Goal: Task Accomplishment & Management: Manage account settings

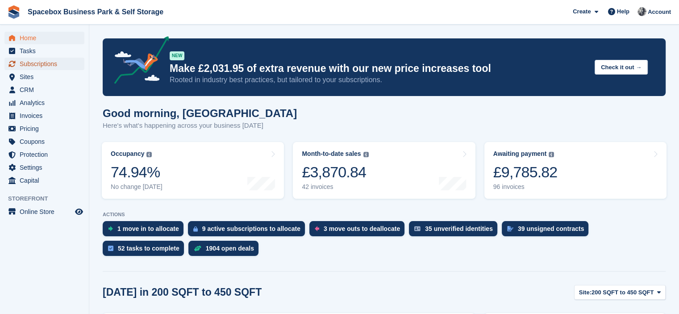
click at [43, 66] on span "Subscriptions" at bounding box center [47, 64] width 54 height 13
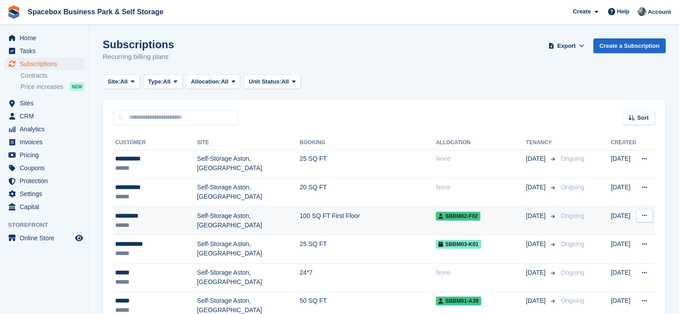
click at [247, 213] on td "Self-Storage Aston, [GEOGRAPHIC_DATA]" at bounding box center [248, 220] width 103 height 29
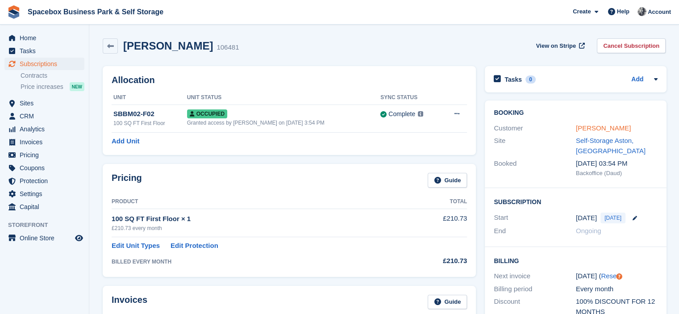
click at [588, 132] on link "Kam Jheeta" at bounding box center [603, 128] width 55 height 8
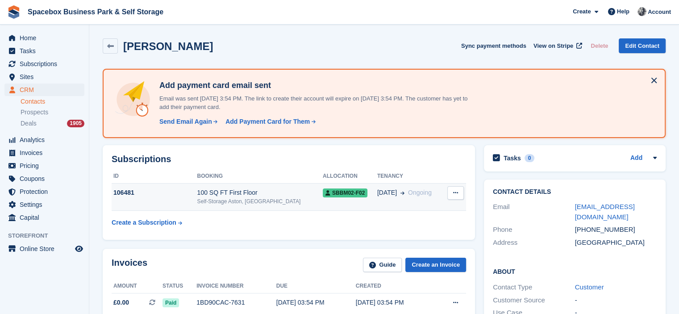
click at [323, 188] on span "SBBM02-F02" at bounding box center [345, 192] width 45 height 9
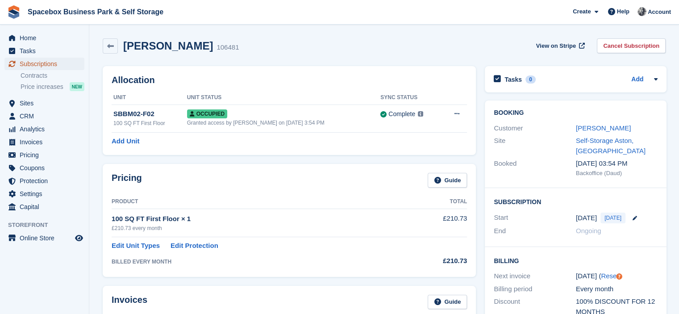
click at [66, 64] on span "Subscriptions" at bounding box center [47, 64] width 54 height 13
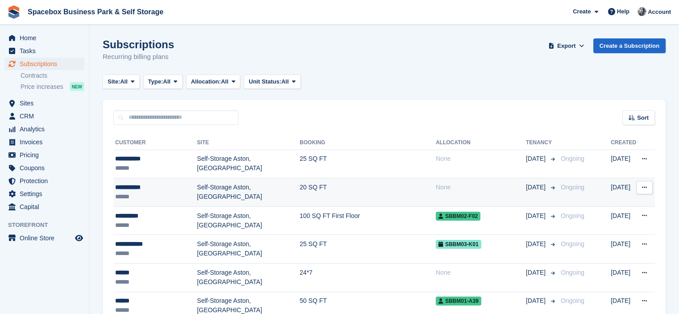
click at [197, 183] on td "Self-Storage Aston, [GEOGRAPHIC_DATA]" at bounding box center [248, 192] width 103 height 29
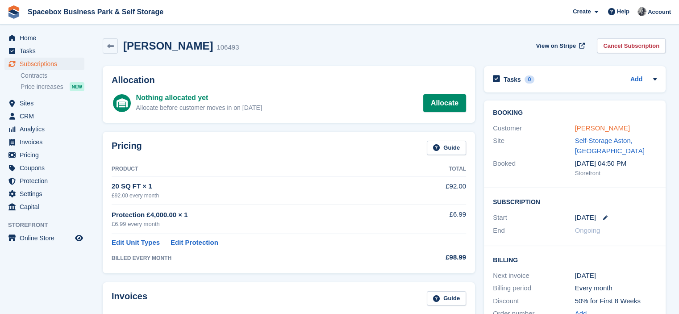
click at [590, 126] on link "Eoin Conroy" at bounding box center [602, 128] width 55 height 8
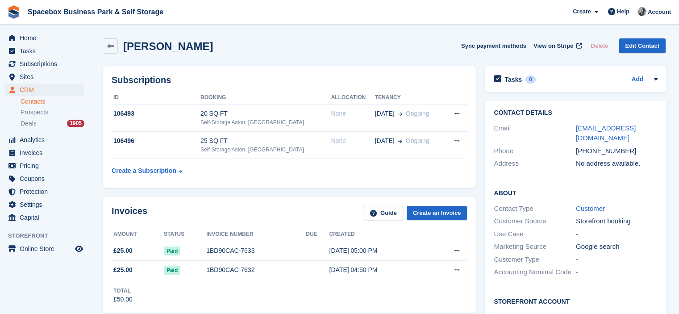
click at [583, 151] on div "[PHONE_NUMBER]" at bounding box center [617, 151] width 82 height 10
copy div "353833221833"
click at [581, 189] on h2 "About" at bounding box center [576, 192] width 164 height 9
drag, startPoint x: 574, startPoint y: 153, endPoint x: 630, endPoint y: 148, distance: 56.1
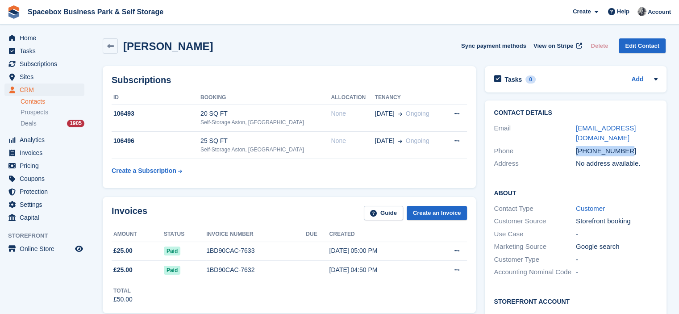
click at [630, 148] on div "Phone +353833221833" at bounding box center [576, 151] width 164 height 13
copy div "[PHONE_NUMBER]"
click at [562, 155] on div "Phone" at bounding box center [535, 151] width 82 height 10
drag, startPoint x: 575, startPoint y: 151, endPoint x: 623, endPoint y: 150, distance: 47.8
click at [623, 150] on div "[PHONE_NUMBER]" at bounding box center [617, 151] width 82 height 10
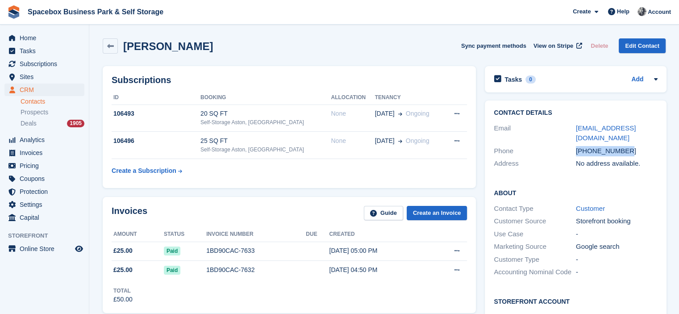
copy div "[PHONE_NUMBER]"
click at [352, 171] on table "ID Booking Allocation Tenancy 106493 20 SQ FT Self-Storage Aston, Birmingham No…" at bounding box center [289, 135] width 355 height 88
click at [34, 75] on span "Sites" at bounding box center [47, 77] width 54 height 13
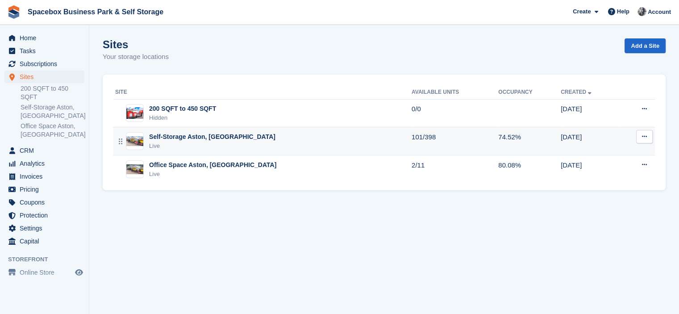
click at [167, 150] on div "Live" at bounding box center [212, 146] width 126 height 9
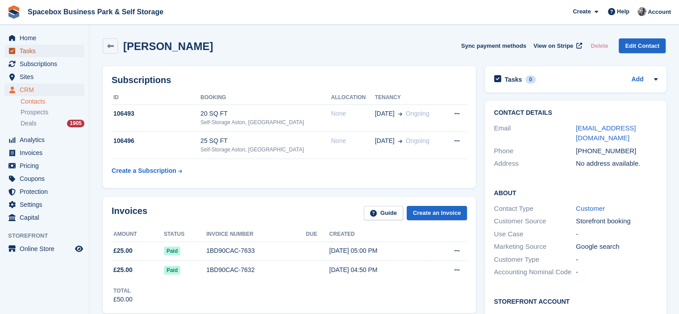
click at [18, 54] on link "Tasks" at bounding box center [44, 51] width 80 height 13
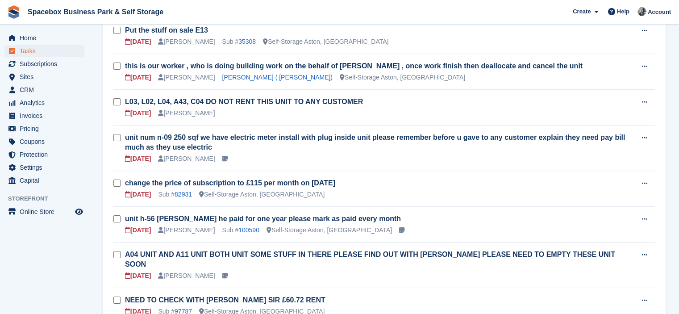
scroll to position [110, 0]
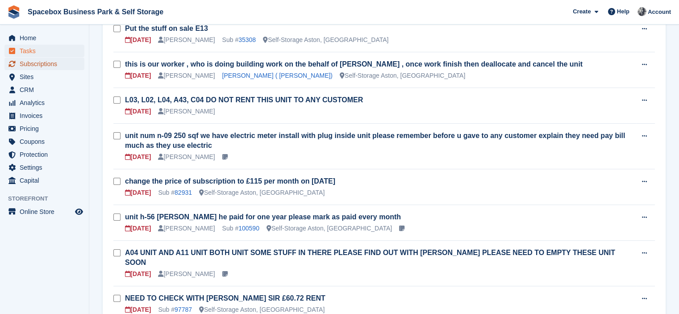
click at [44, 67] on span "Subscriptions" at bounding box center [47, 64] width 54 height 13
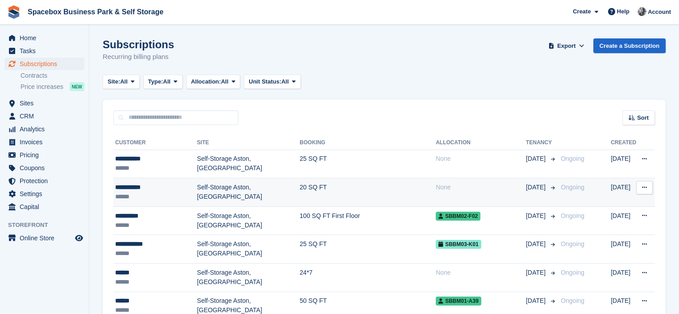
click at [205, 190] on td "Self-Storage Aston, [GEOGRAPHIC_DATA]" at bounding box center [248, 192] width 103 height 29
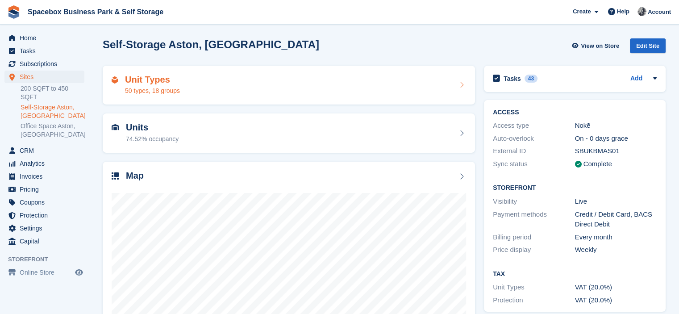
click at [173, 91] on div "50 types, 18 groups" at bounding box center [152, 90] width 55 height 9
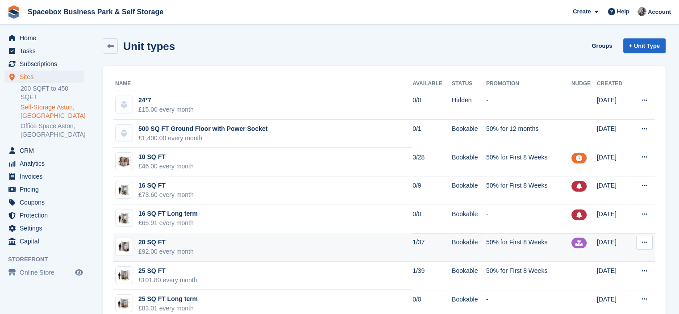
click at [273, 238] on td "20 SQ FT £92.00 every month" at bounding box center [262, 247] width 299 height 29
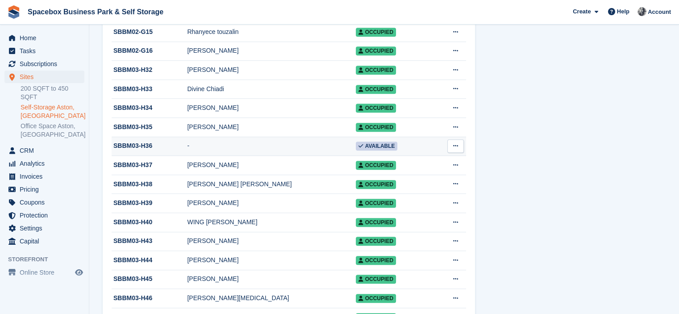
scroll to position [506, 0]
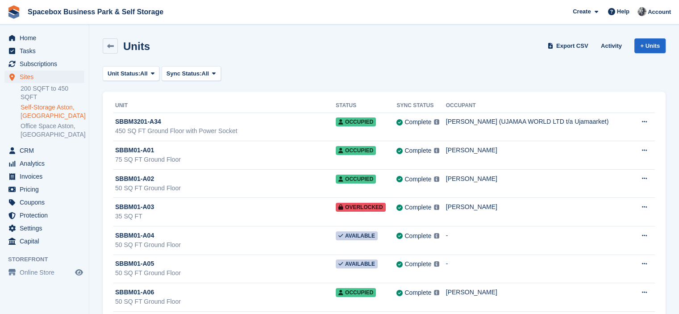
scroll to position [5812, 0]
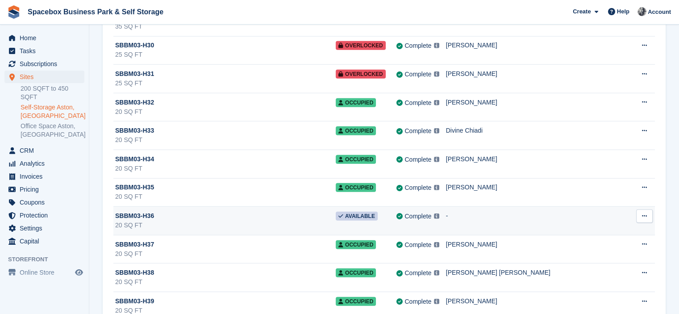
click at [641, 209] on button at bounding box center [644, 215] width 17 height 13
click at [591, 239] on p "Unit activity" at bounding box center [610, 245] width 78 height 12
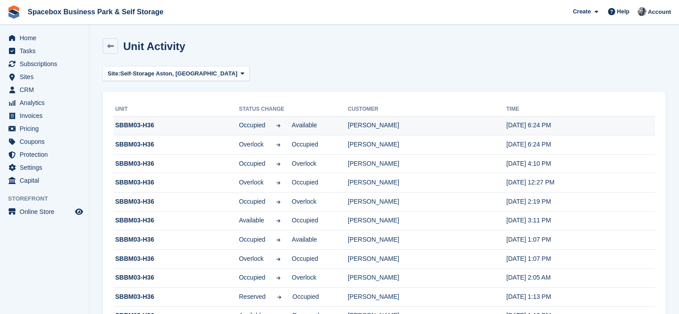
click at [371, 127] on td "paula hodorogea" at bounding box center [427, 125] width 158 height 19
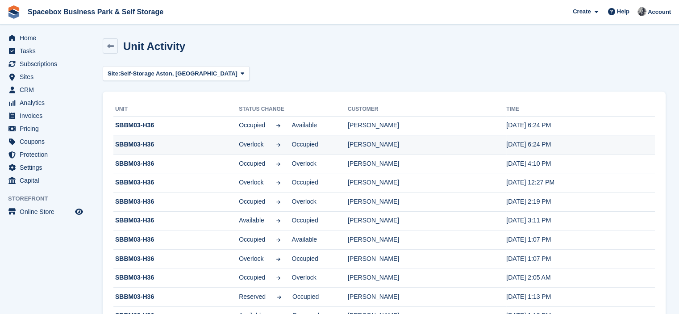
click at [322, 135] on td "Overlock Occupied" at bounding box center [293, 144] width 109 height 19
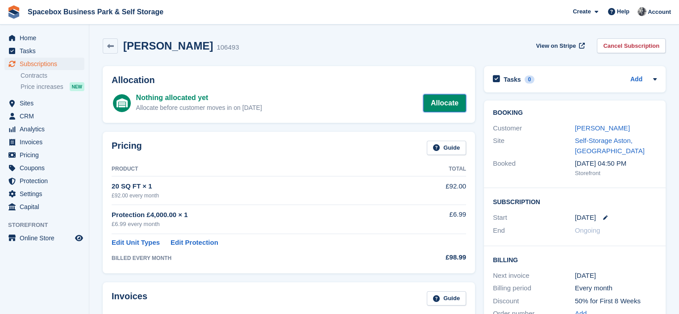
click at [436, 102] on link "Allocate" at bounding box center [444, 103] width 43 height 18
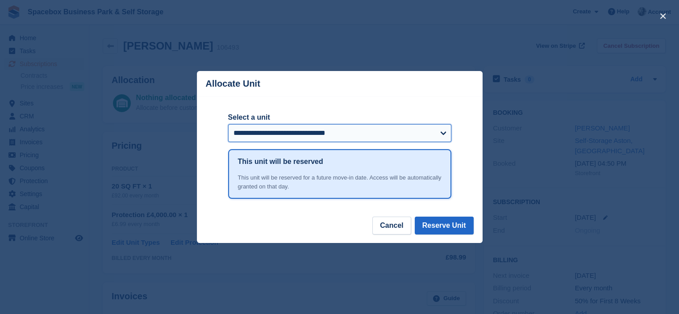
click at [242, 133] on select "**********" at bounding box center [339, 133] width 223 height 18
select select "*****"
click at [228, 125] on select "**********" at bounding box center [339, 133] width 223 height 18
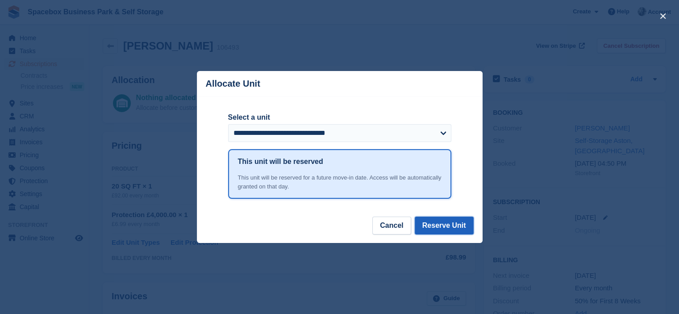
click at [441, 234] on button "Reserve Unit" at bounding box center [444, 226] width 59 height 18
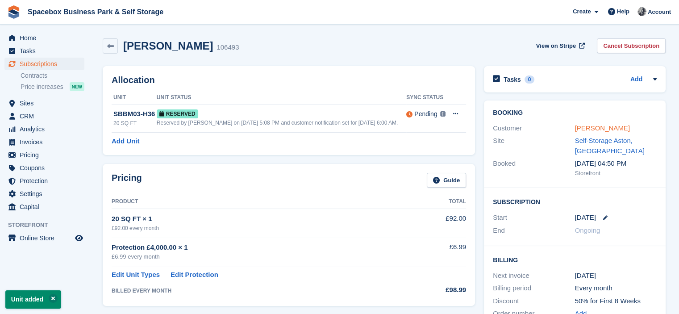
click at [597, 127] on link "Eoin Conroy" at bounding box center [602, 128] width 55 height 8
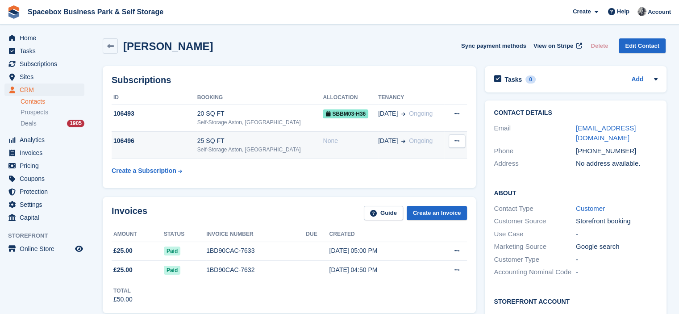
click at [354, 145] on div "None" at bounding box center [350, 140] width 55 height 9
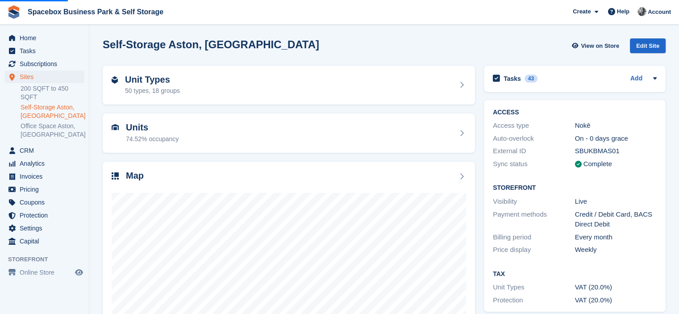
click at [150, 90] on div "50 types, 18 groups" at bounding box center [152, 90] width 55 height 9
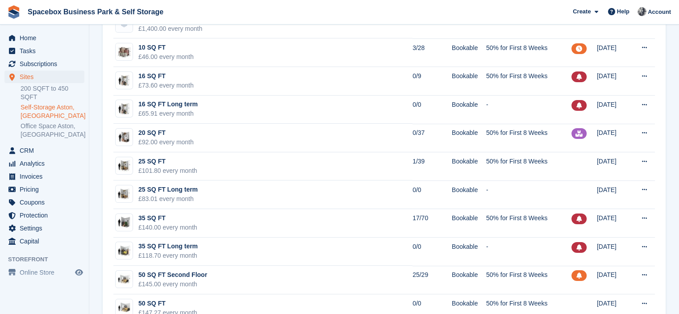
scroll to position [136, 0]
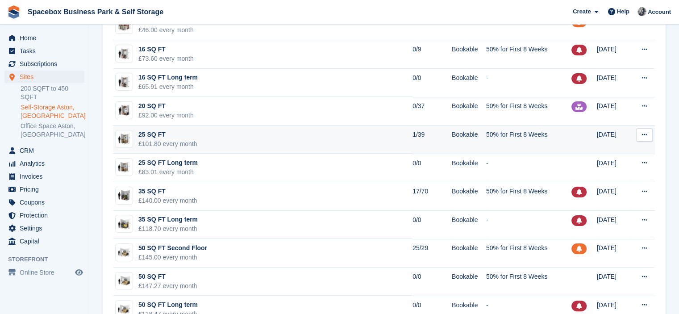
click at [173, 132] on div "25 SQ FT" at bounding box center [167, 134] width 59 height 9
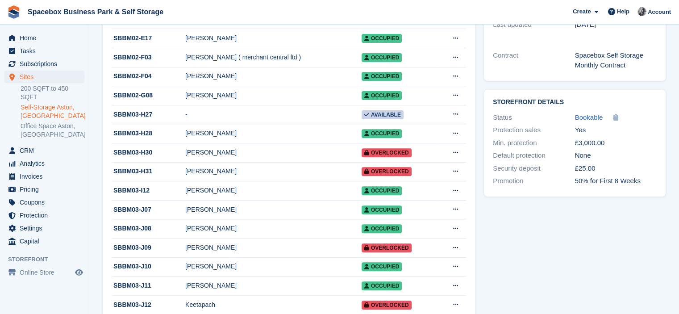
scroll to position [286, 0]
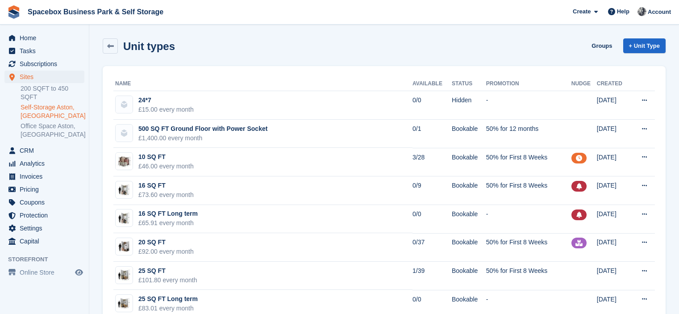
scroll to position [145, 0]
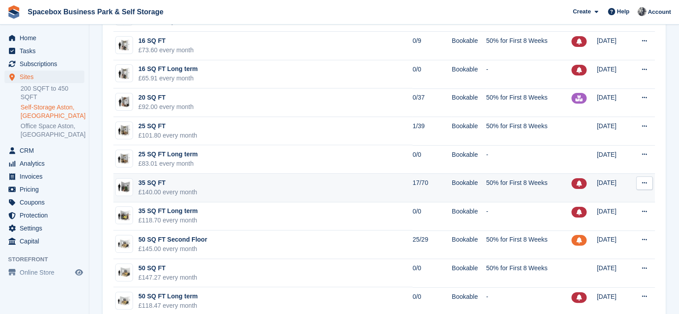
click at [234, 181] on td "35 SQ FT £140.00 every month" at bounding box center [262, 188] width 299 height 29
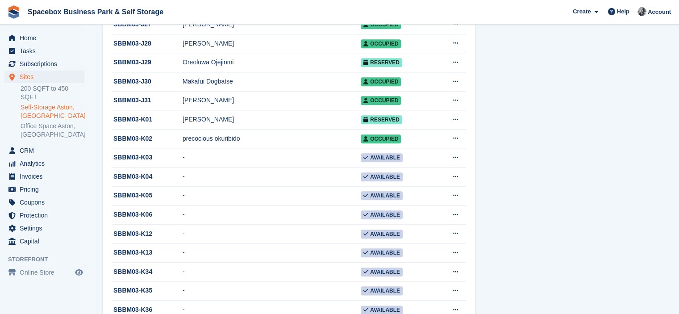
scroll to position [995, 0]
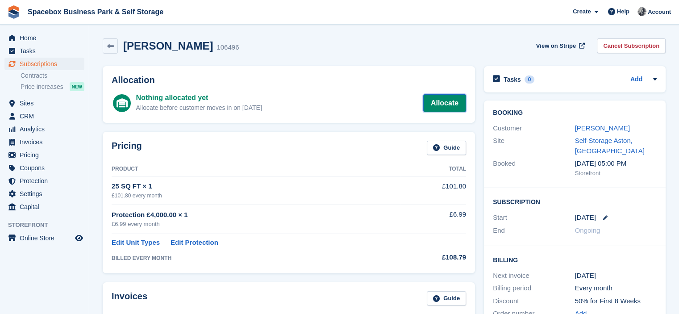
click at [439, 108] on link "Allocate" at bounding box center [444, 103] width 43 height 18
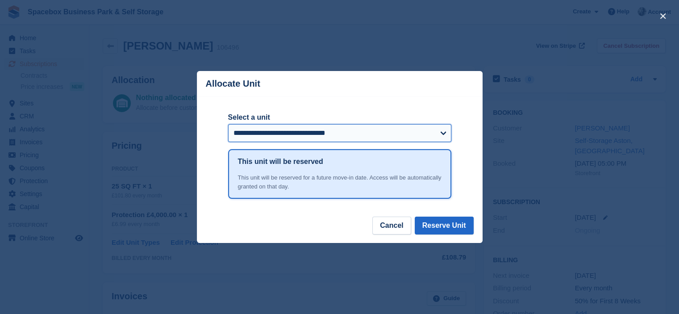
click at [279, 132] on select "**********" at bounding box center [339, 133] width 223 height 18
select select "*****"
click at [228, 125] on select "**********" at bounding box center [339, 133] width 223 height 18
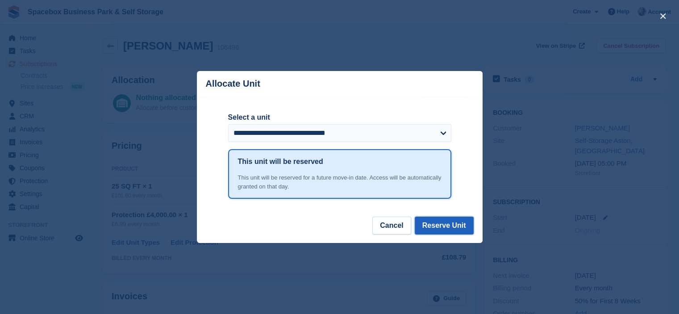
click at [438, 229] on button "Reserve Unit" at bounding box center [444, 226] width 59 height 18
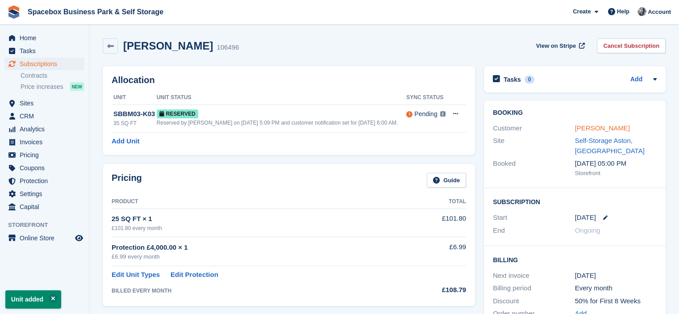
click at [583, 127] on link "[PERSON_NAME]" at bounding box center [602, 128] width 55 height 8
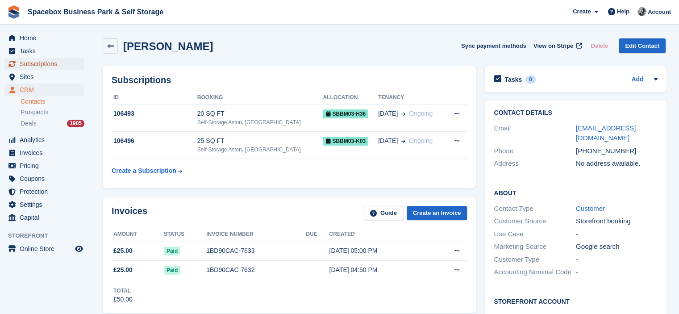
click at [45, 64] on span "Subscriptions" at bounding box center [47, 64] width 54 height 13
